Goal: Obtain resource: Obtain resource

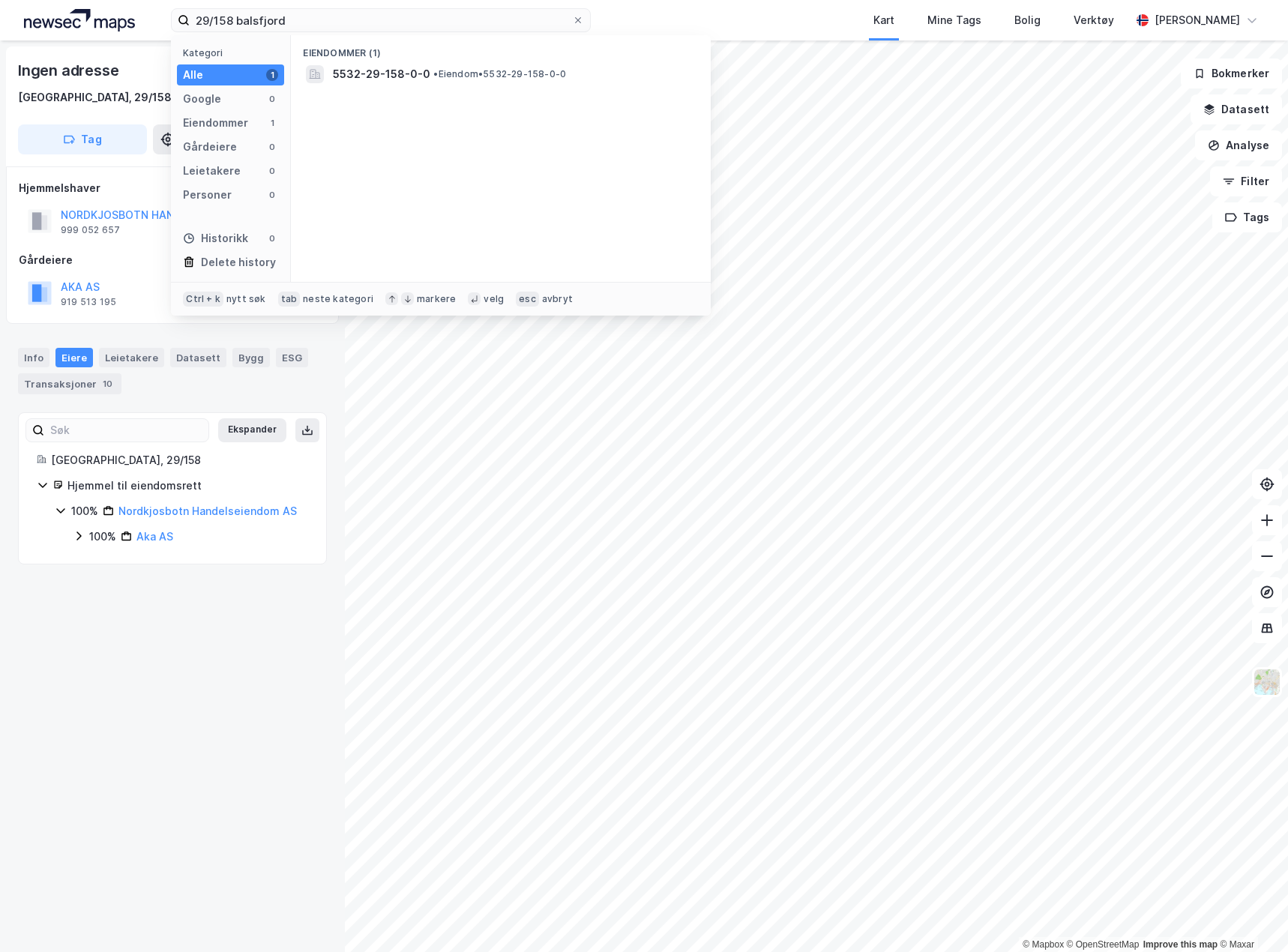
click at [455, 11] on input "29/158 balsfjord" at bounding box center [381, 20] width 382 height 22
click at [494, 71] on span "Rømoveien 41B, 9950, VARDØ, [GEOGRAPHIC_DATA]" at bounding box center [468, 74] width 272 height 18
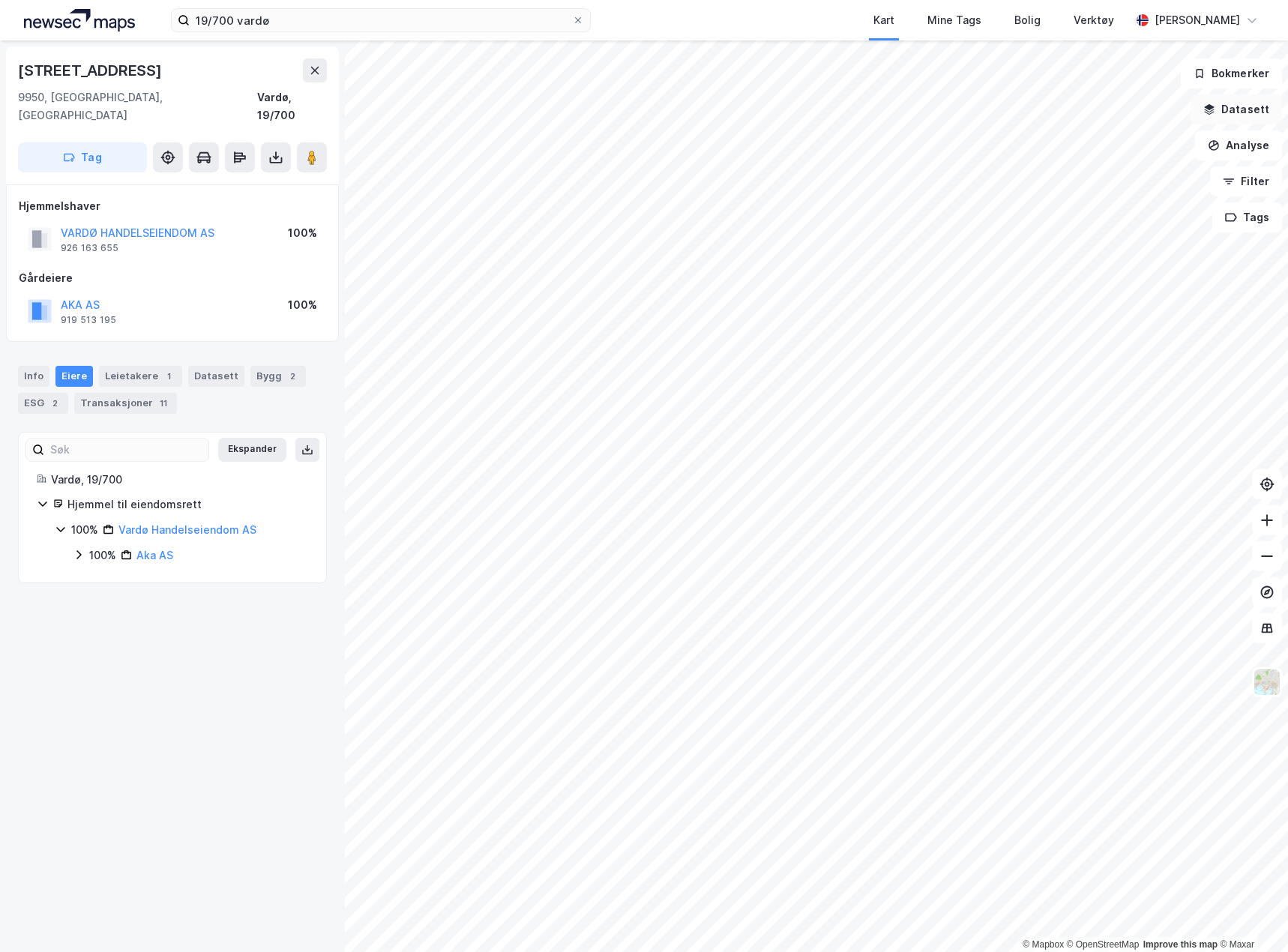
click at [1259, 115] on button "Datasett" at bounding box center [1237, 109] width 92 height 30
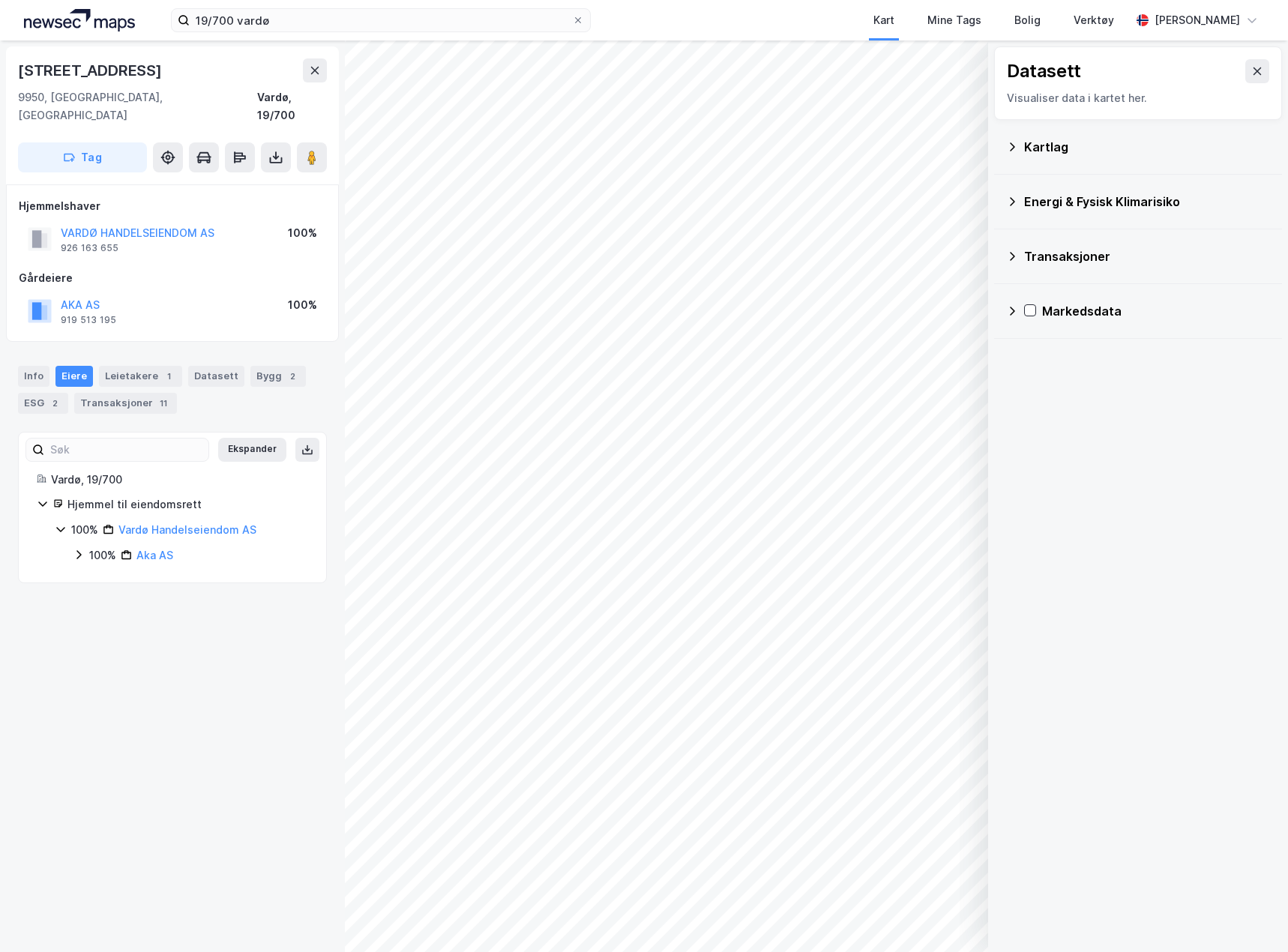
click at [1022, 138] on div "Kartlag" at bounding box center [1138, 147] width 264 height 36
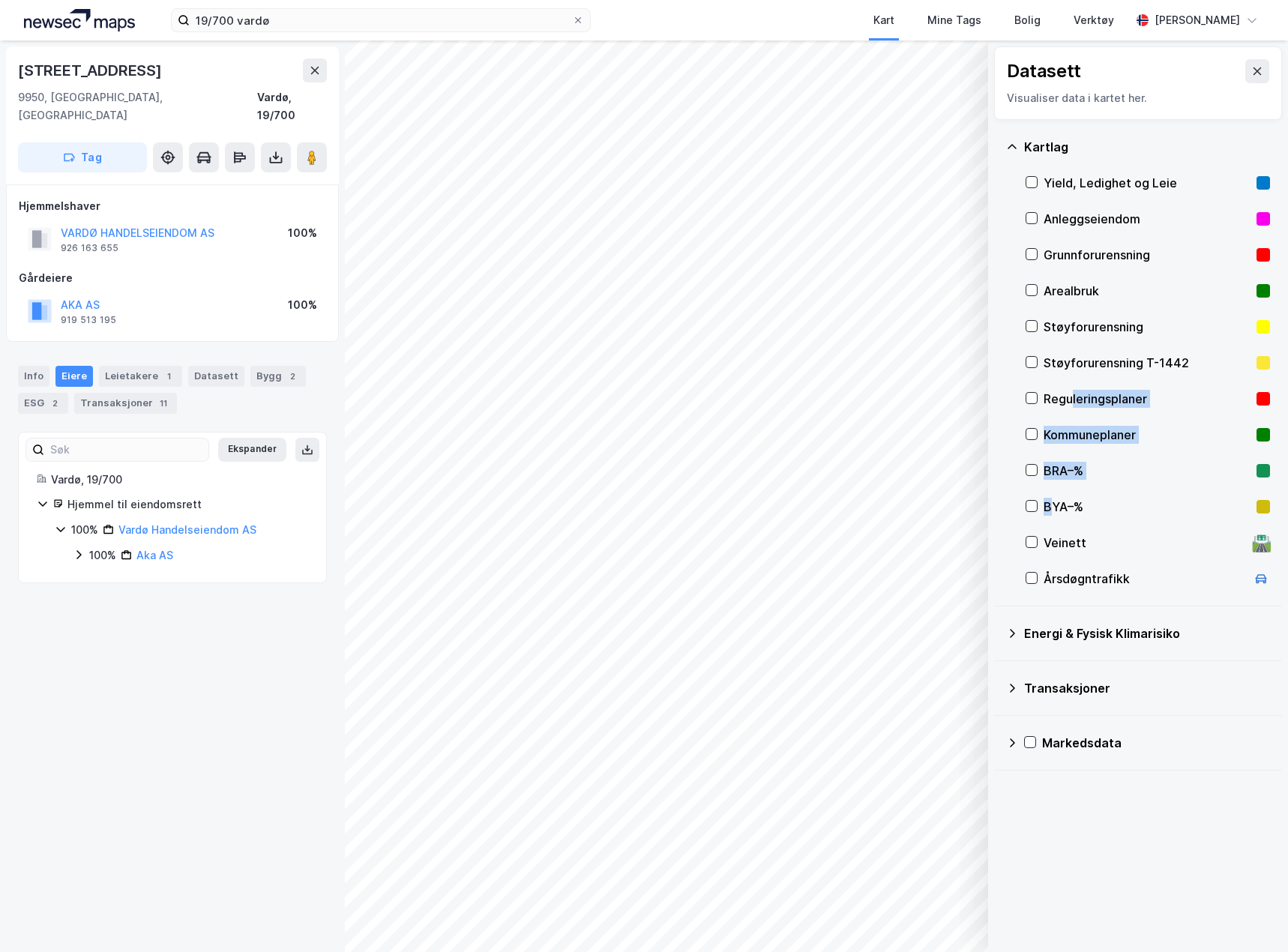
drag, startPoint x: 1069, startPoint y: 452, endPoint x: 1022, endPoint y: 536, distance: 96.3
click at [1047, 452] on div "Yield, Ledighet og Leie Anleggseiendom Grunnforurensning Arealbruk Støyforurens…" at bounding box center [1148, 381] width 244 height 432
click at [1035, 541] on icon at bounding box center [1032, 542] width 11 height 11
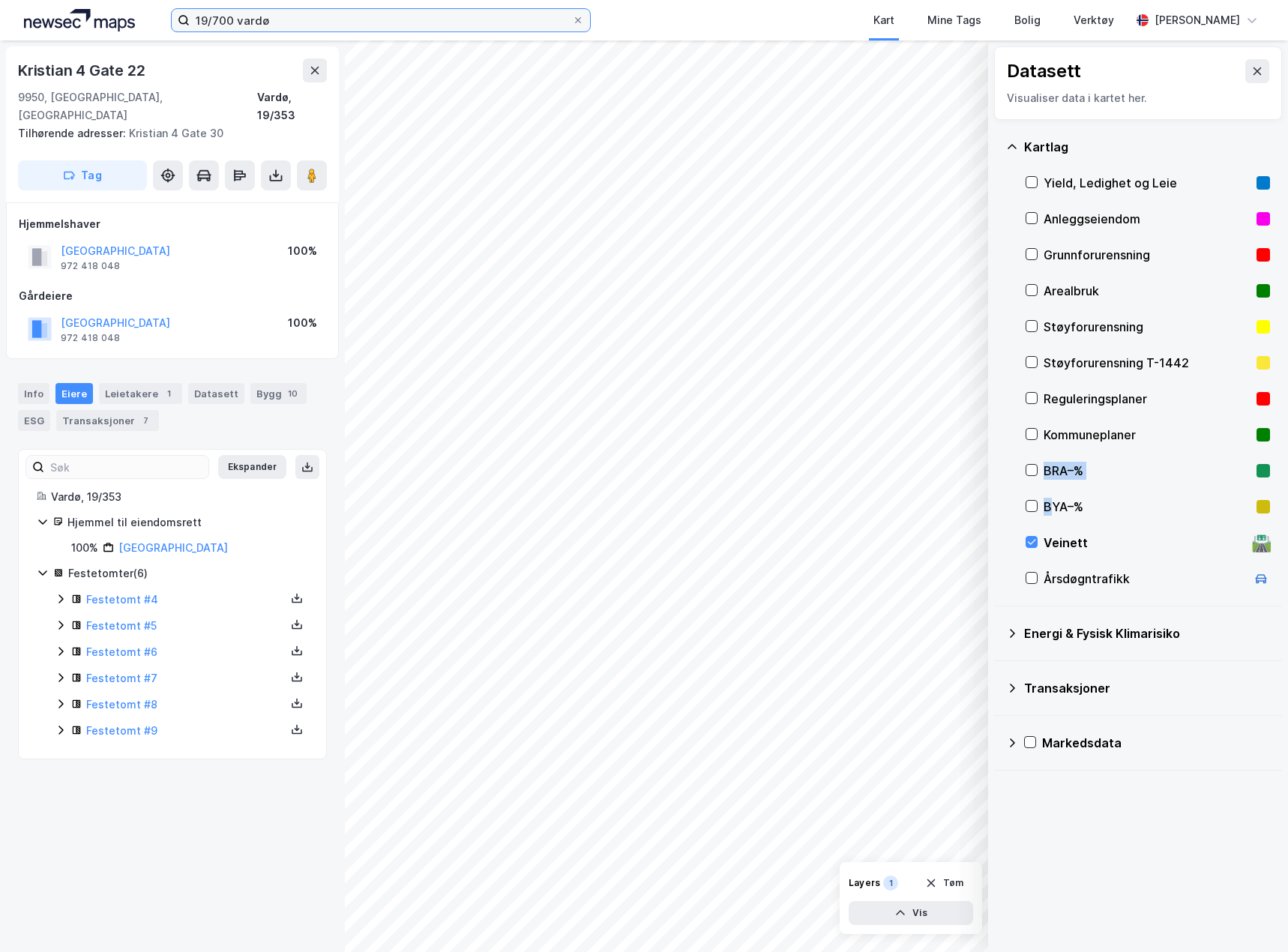
click at [244, 11] on input "19/700 vardø" at bounding box center [381, 20] width 382 height 22
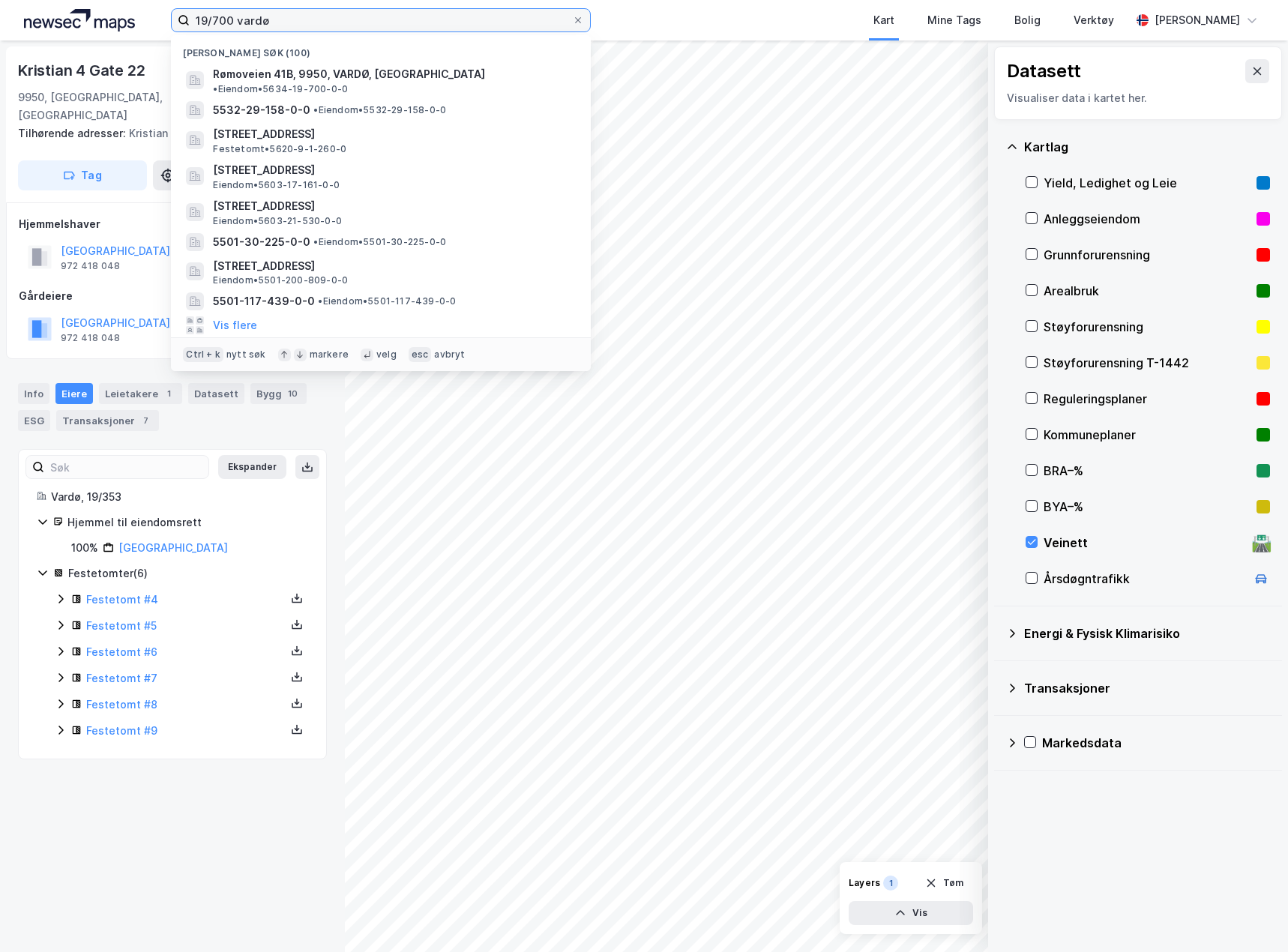
click at [244, 11] on input "19/700 vardø" at bounding box center [381, 20] width 382 height 22
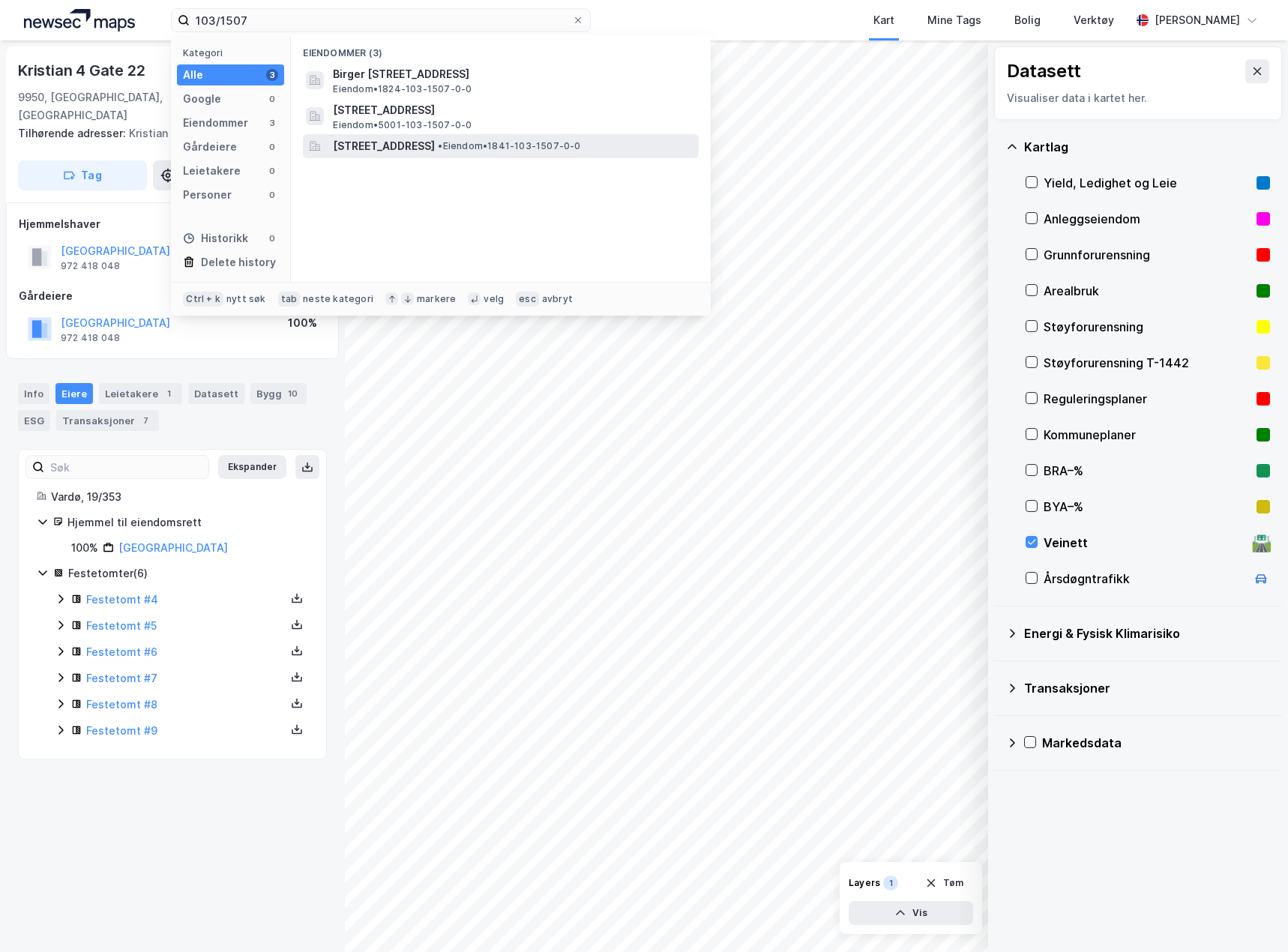
click at [443, 147] on span "•" at bounding box center [440, 146] width 5 height 12
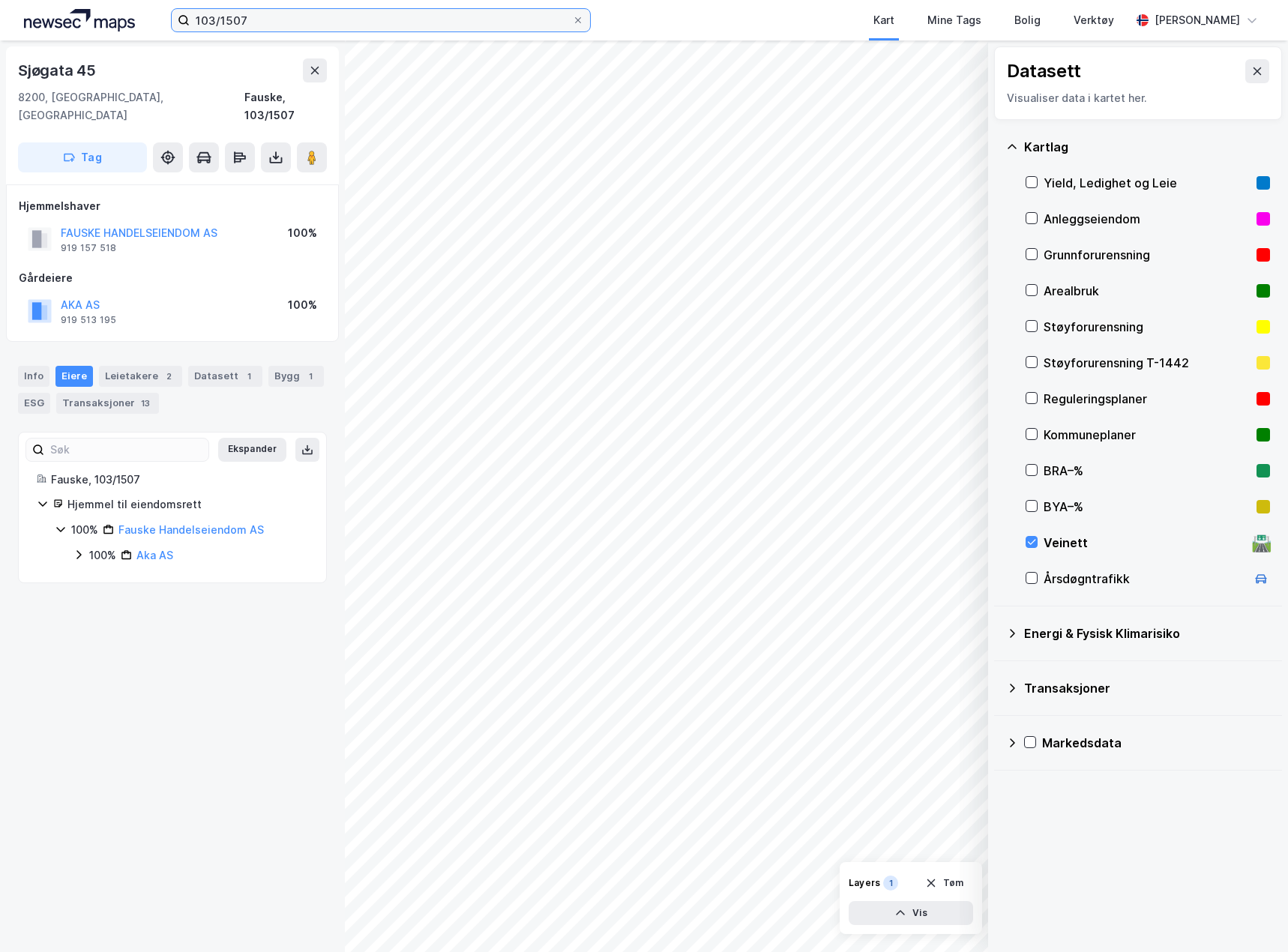
click at [230, 22] on input "103/1507" at bounding box center [381, 20] width 382 height 22
click at [230, 19] on input "103/1507" at bounding box center [381, 20] width 382 height 22
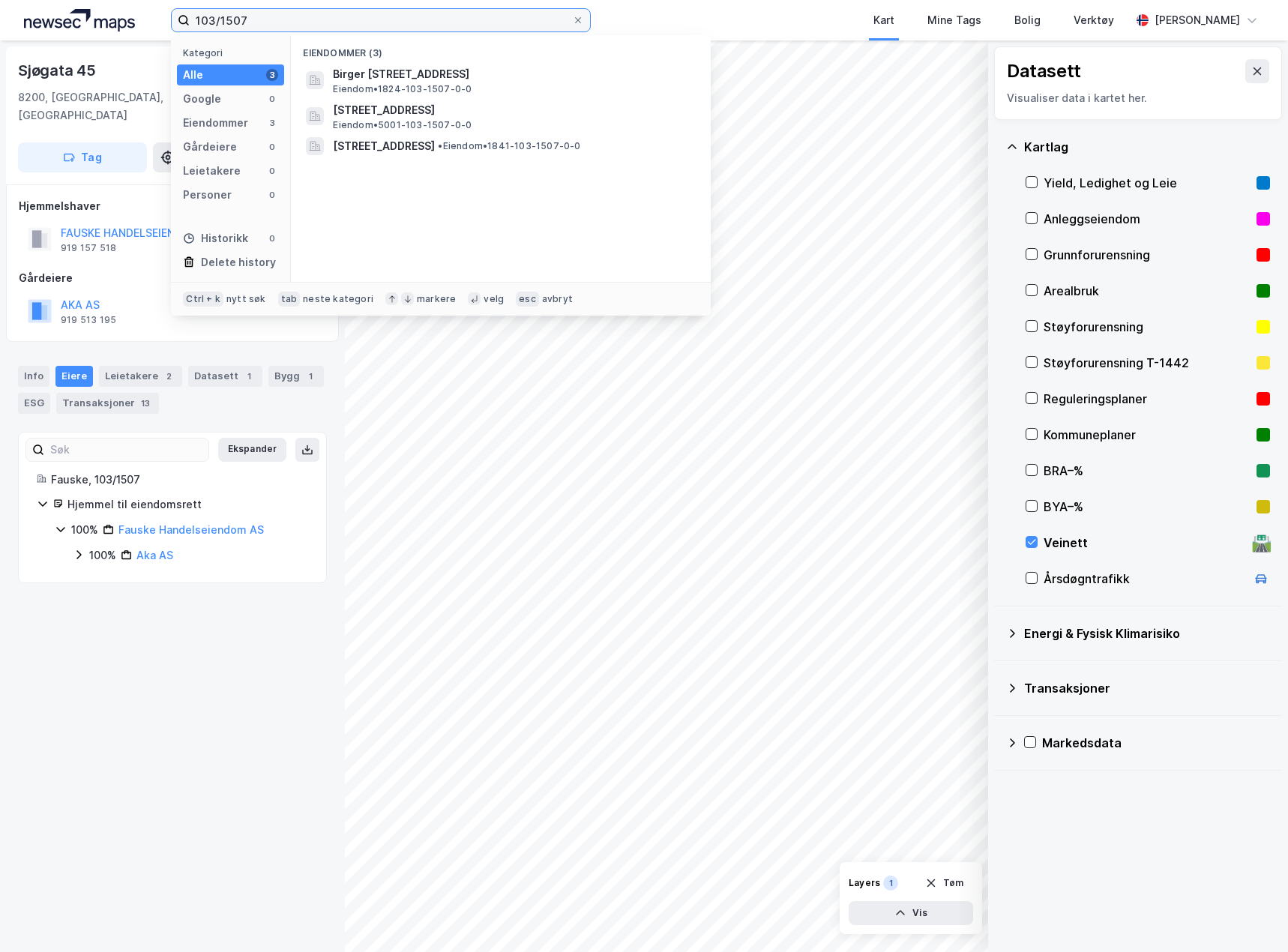
click at [230, 19] on input "103/1507" at bounding box center [381, 20] width 382 height 22
click at [230, 18] on input "103/1507" at bounding box center [381, 20] width 382 height 22
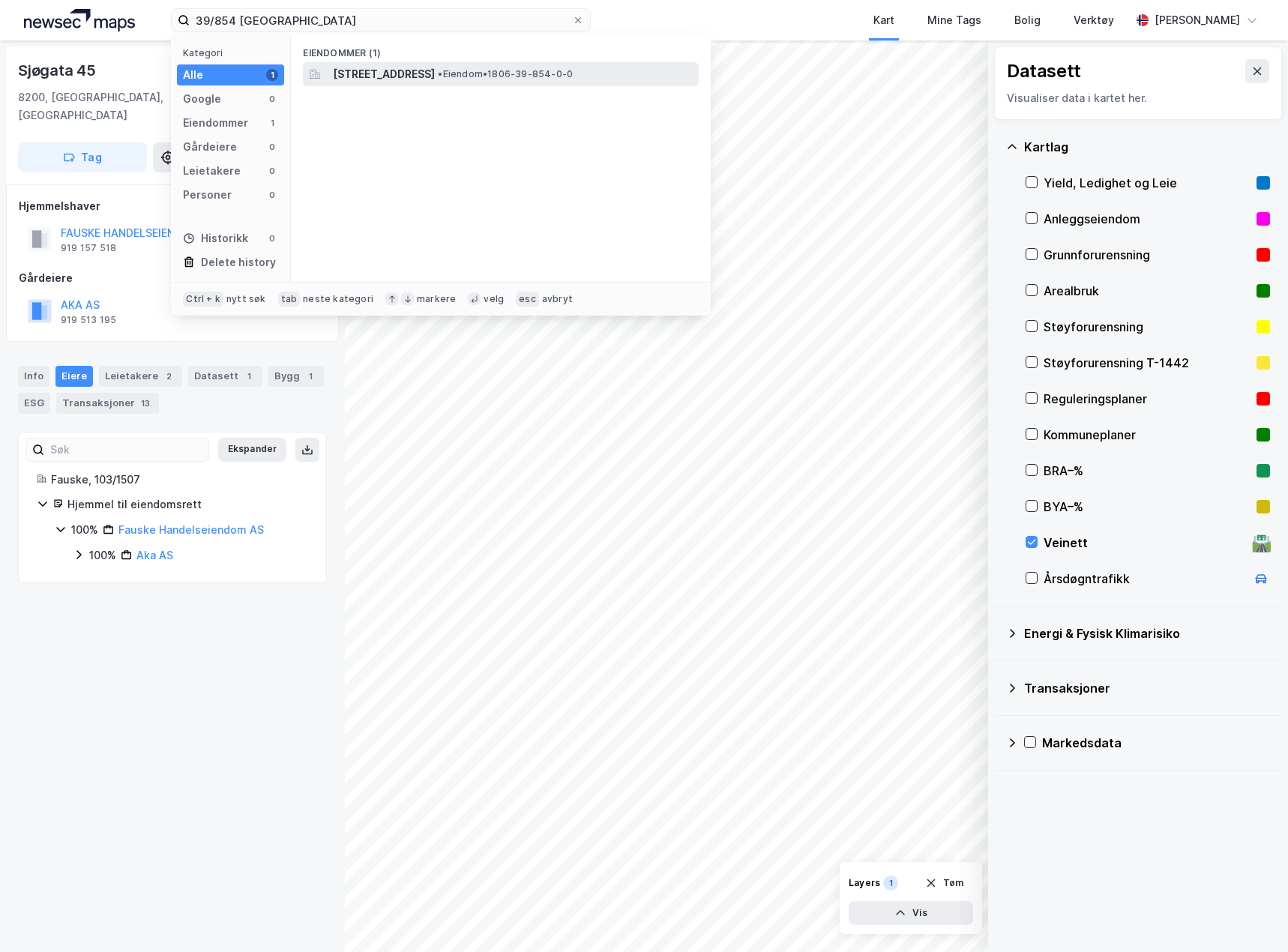
click at [383, 72] on span "[STREET_ADDRESS]" at bounding box center [384, 74] width 102 height 18
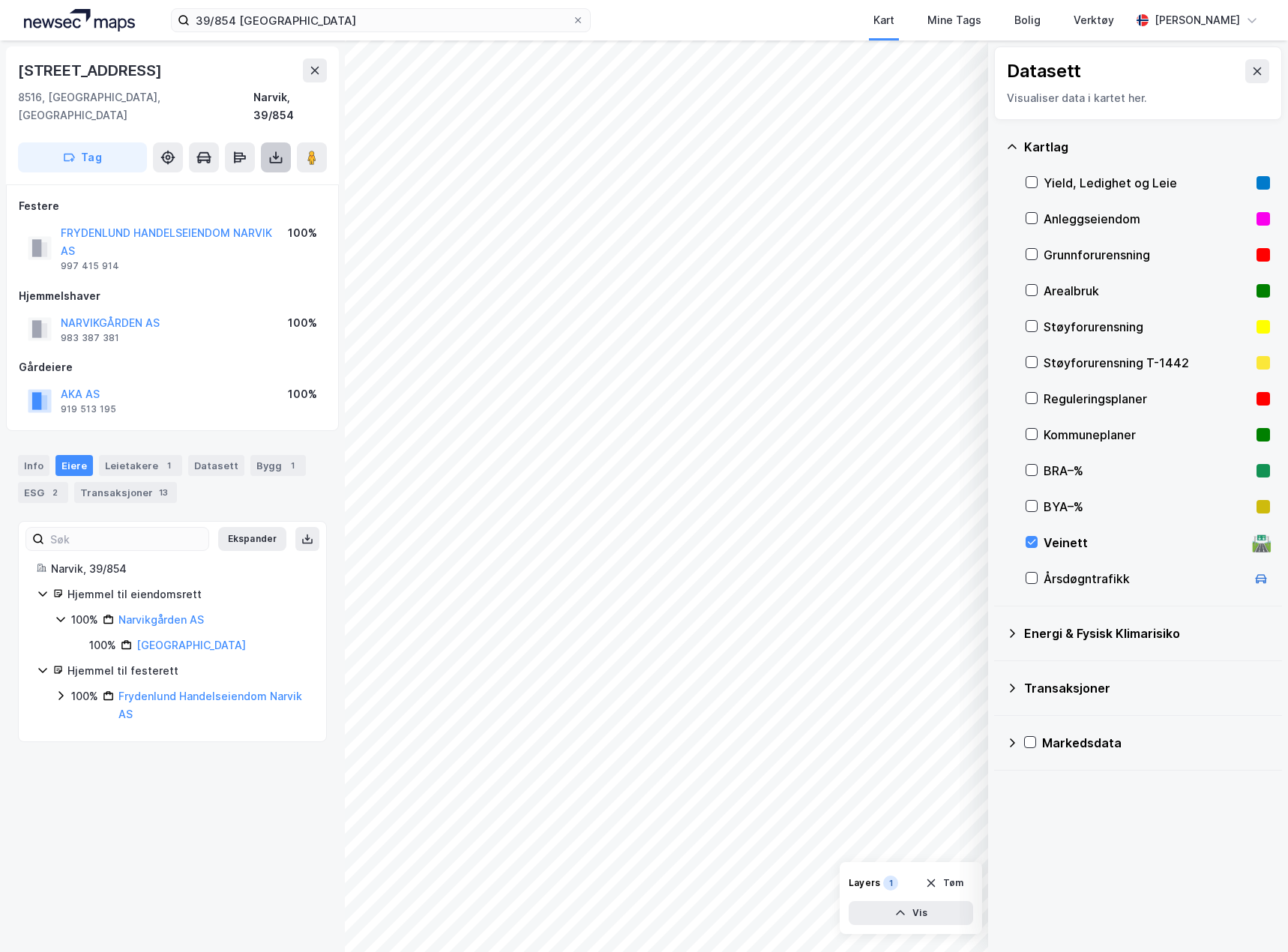
click at [277, 150] on icon at bounding box center [275, 157] width 15 height 15
click at [261, 199] on div "Last ned matrikkelrapport" at bounding box center [211, 211] width 160 height 24
click at [210, 26] on input "39/854 [GEOGRAPHIC_DATA]" at bounding box center [381, 20] width 382 height 22
click at [210, 25] on input "39/854 [GEOGRAPHIC_DATA]" at bounding box center [381, 20] width 382 height 22
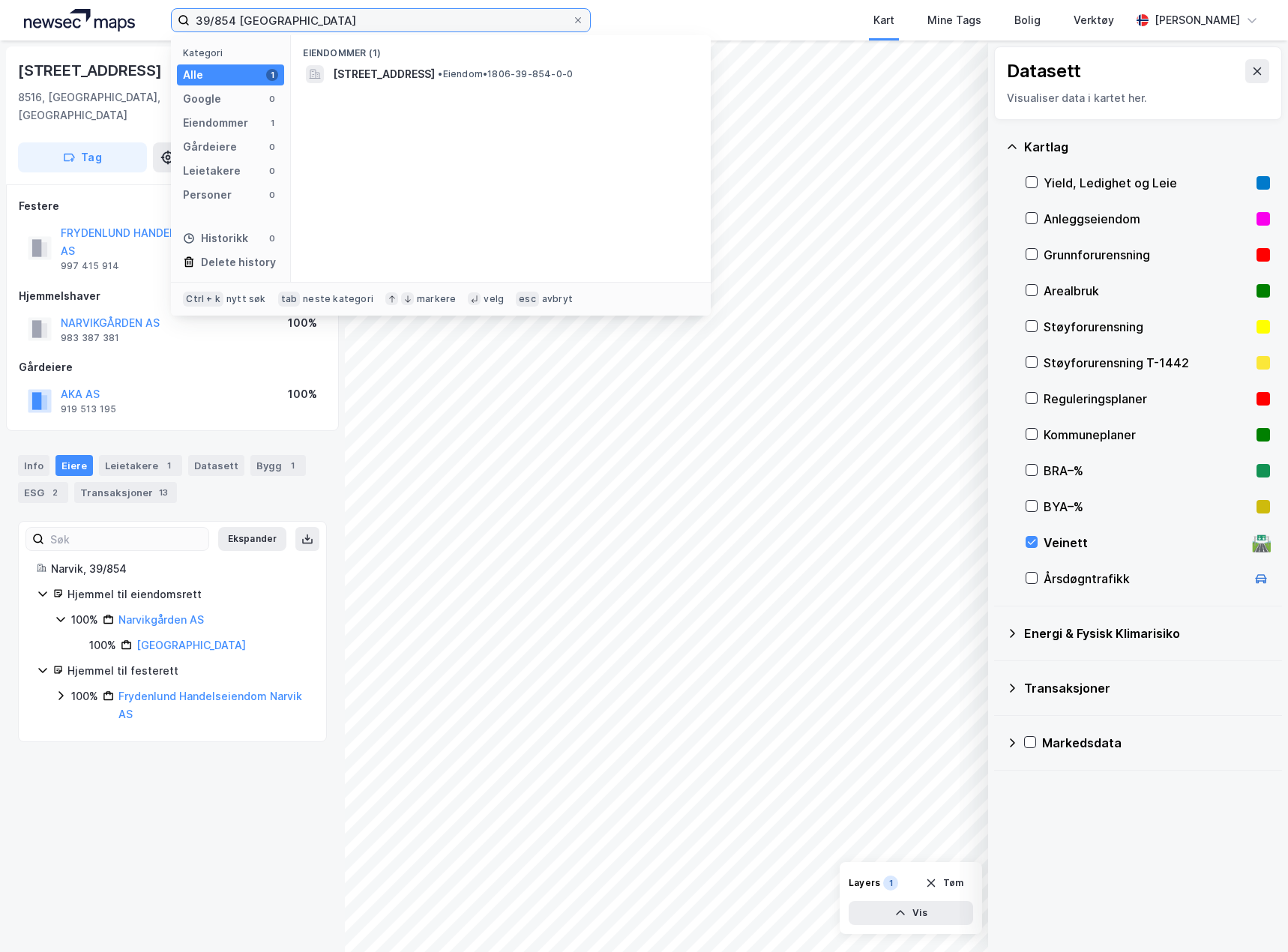
click at [210, 25] on input "39/854 [GEOGRAPHIC_DATA]" at bounding box center [381, 20] width 382 height 22
type input "21/530 hammer"
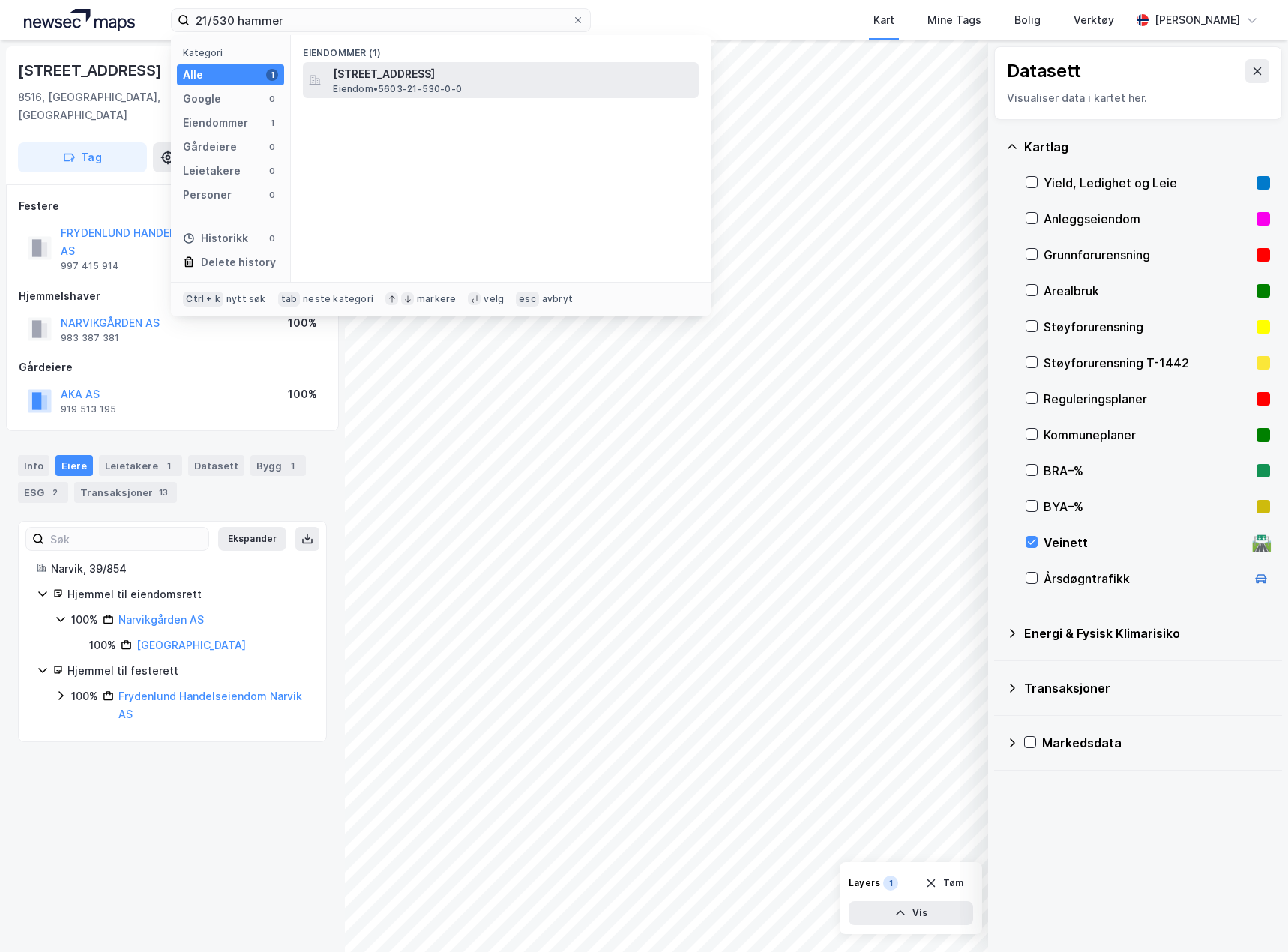
click at [552, 72] on span "[STREET_ADDRESS]" at bounding box center [513, 74] width 360 height 18
